Goal: Find specific page/section: Find specific page/section

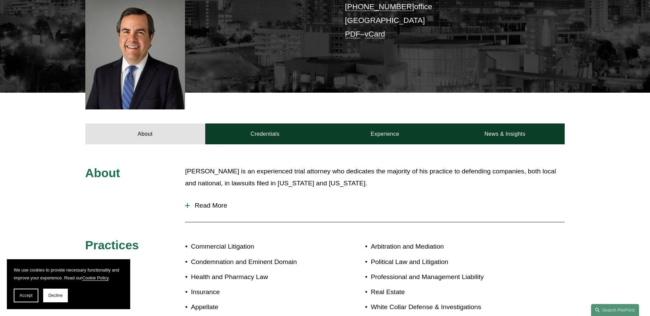
scroll to position [121, 0]
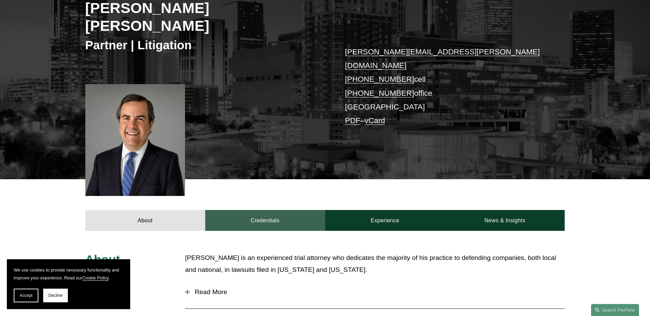
click at [264, 210] on link "Credentials" at bounding box center [265, 220] width 120 height 21
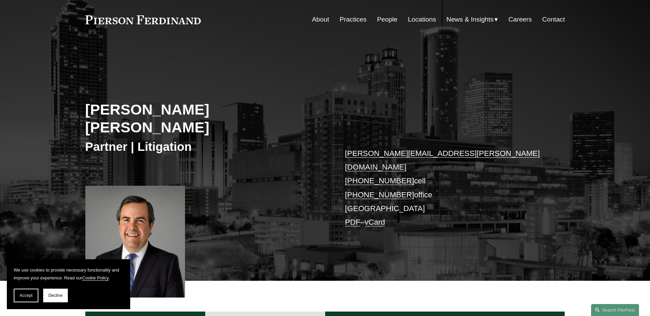
scroll to position [0, 0]
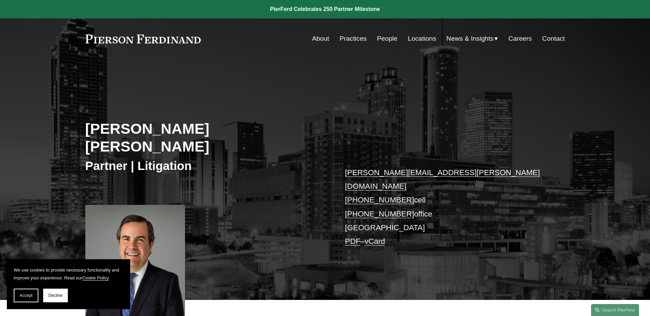
click at [382, 38] on link "People" at bounding box center [387, 38] width 21 height 13
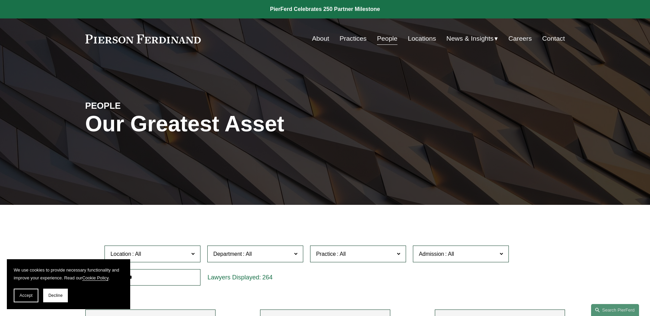
click at [417, 39] on link "Locations" at bounding box center [422, 38] width 28 height 13
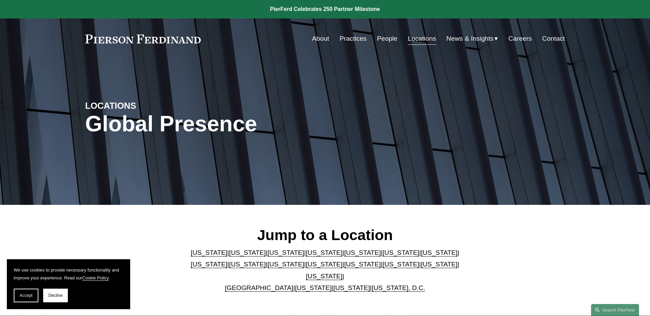
click at [382, 256] on link "[US_STATE]" at bounding box center [400, 252] width 37 height 7
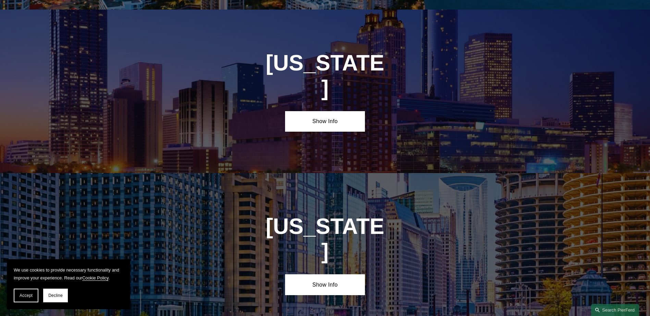
scroll to position [1032, 0]
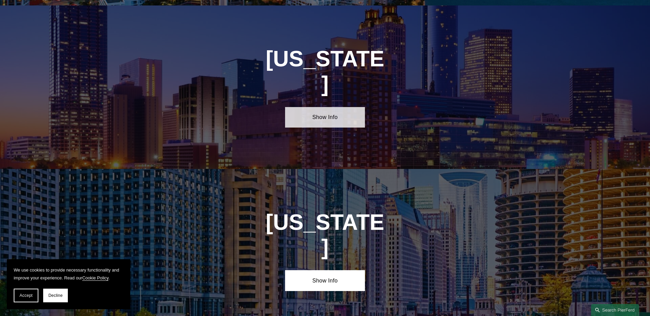
click at [331, 107] on link "Show Info" at bounding box center [325, 117] width 80 height 21
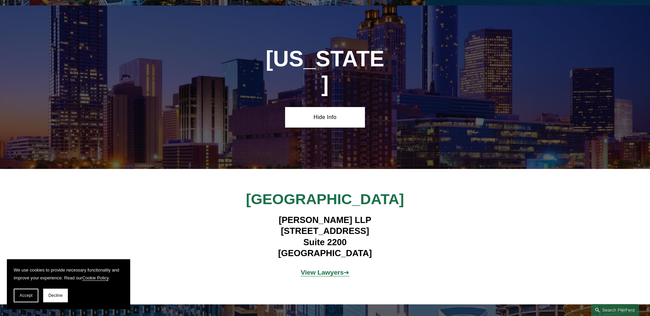
click at [338, 269] on strong "View Lawyers" at bounding box center [322, 272] width 43 height 7
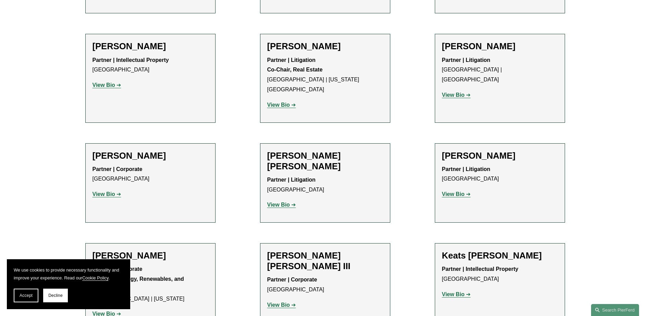
scroll to position [685, 0]
